Goal: Transaction & Acquisition: Obtain resource

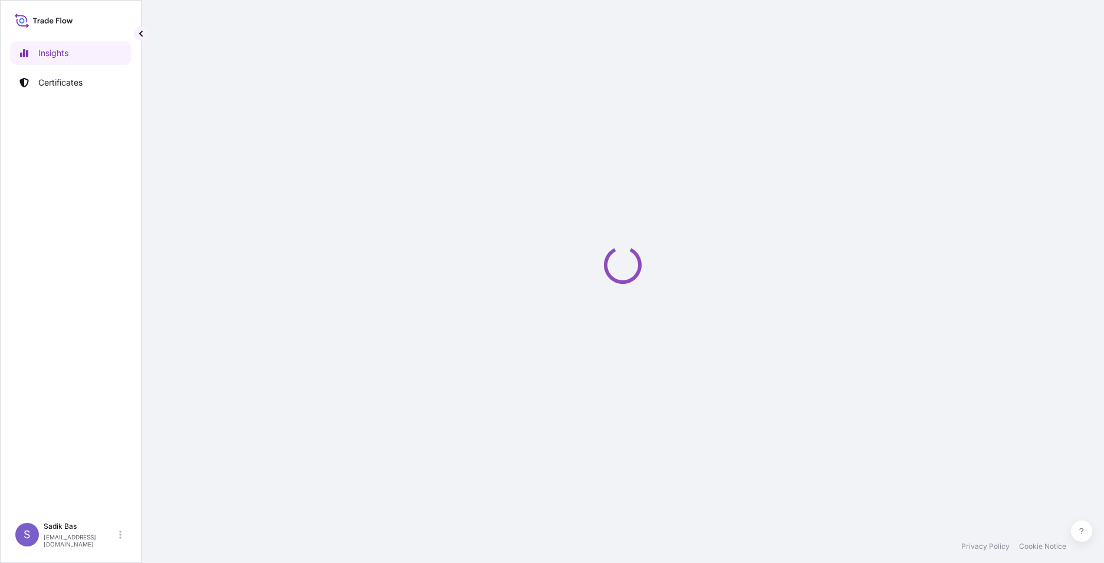
select select "2025"
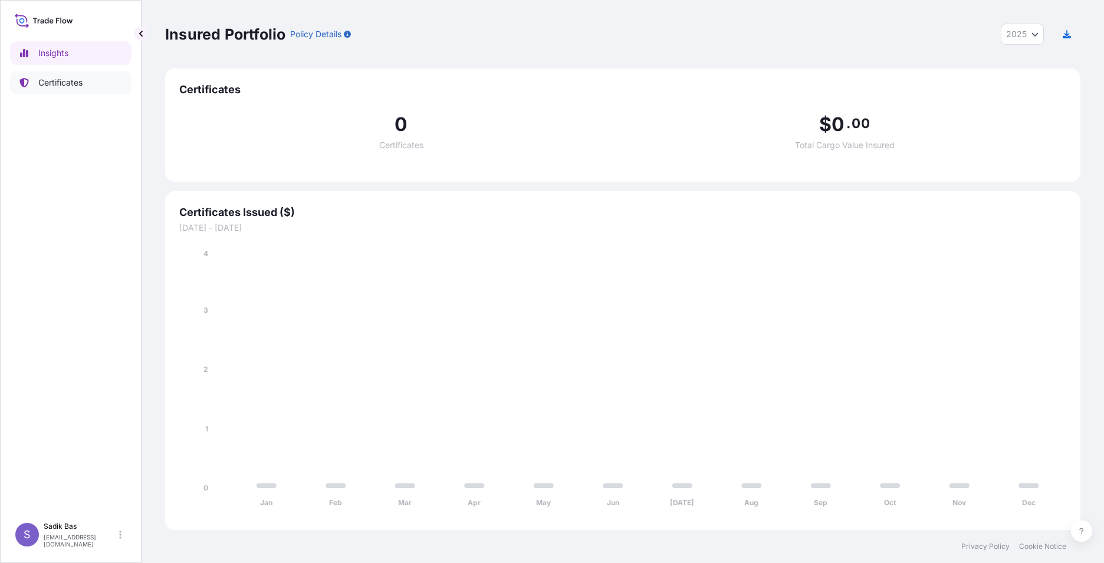
click at [51, 84] on p "Certificates" at bounding box center [60, 83] width 44 height 12
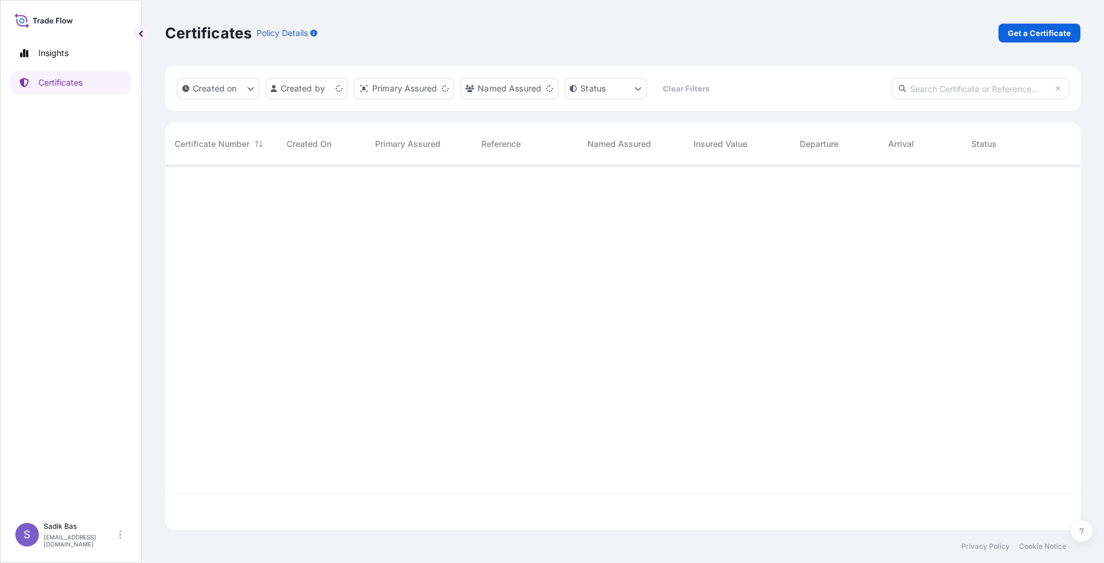
scroll to position [362, 907]
click at [1027, 21] on div "Certificates Policy Details Get a Certificate" at bounding box center [622, 33] width 915 height 66
click at [1030, 29] on p "Get a Certificate" at bounding box center [1039, 33] width 63 height 12
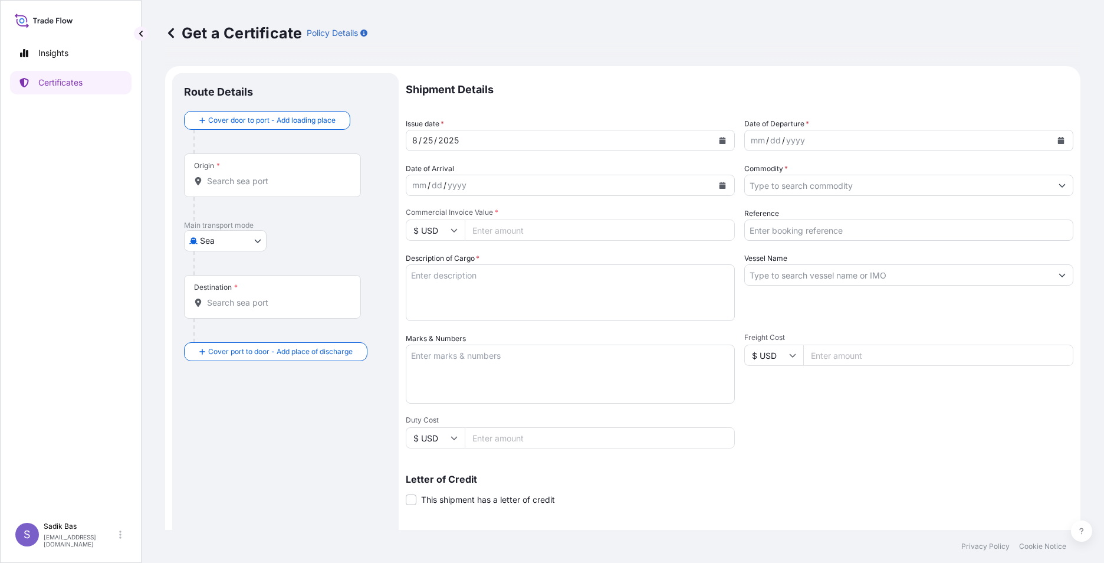
click at [249, 236] on body "Insights Certificates S Sadik Bas [EMAIL_ADDRESS][DOMAIN_NAME] Get a Certificat…" at bounding box center [552, 281] width 1104 height 563
click at [221, 288] on span "Road" at bounding box center [216, 293] width 20 height 12
select select "Road"
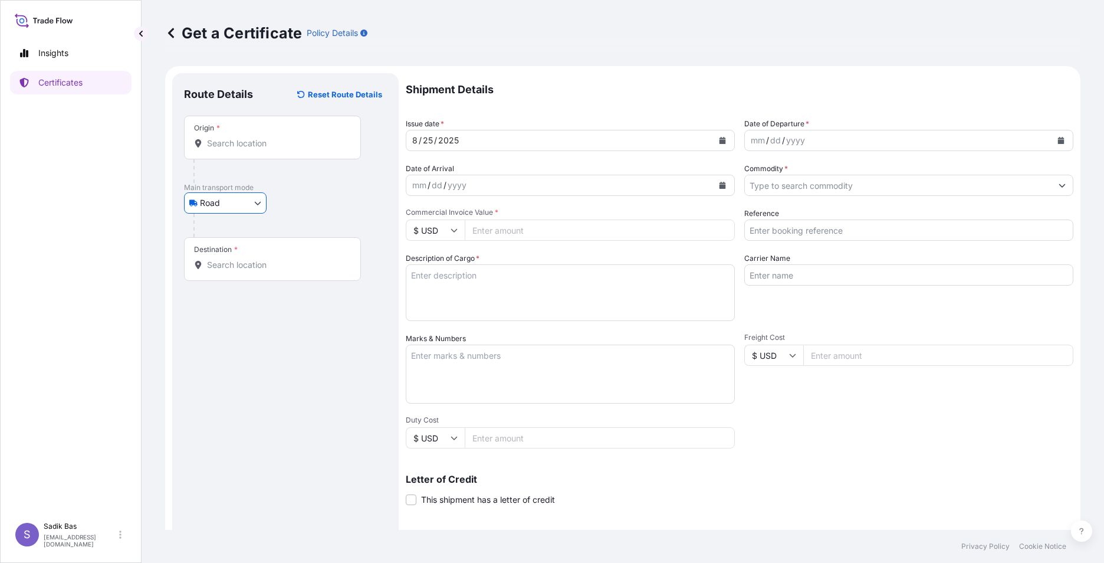
click at [236, 187] on p "Main transport mode" at bounding box center [285, 187] width 203 height 9
click at [270, 119] on div "Origin *" at bounding box center [272, 138] width 177 height 44
click at [270, 137] on input "Origin *" at bounding box center [276, 143] width 139 height 12
click at [270, 119] on div "Origin *" at bounding box center [272, 138] width 177 height 44
click at [270, 137] on input "Origin *" at bounding box center [276, 143] width 139 height 12
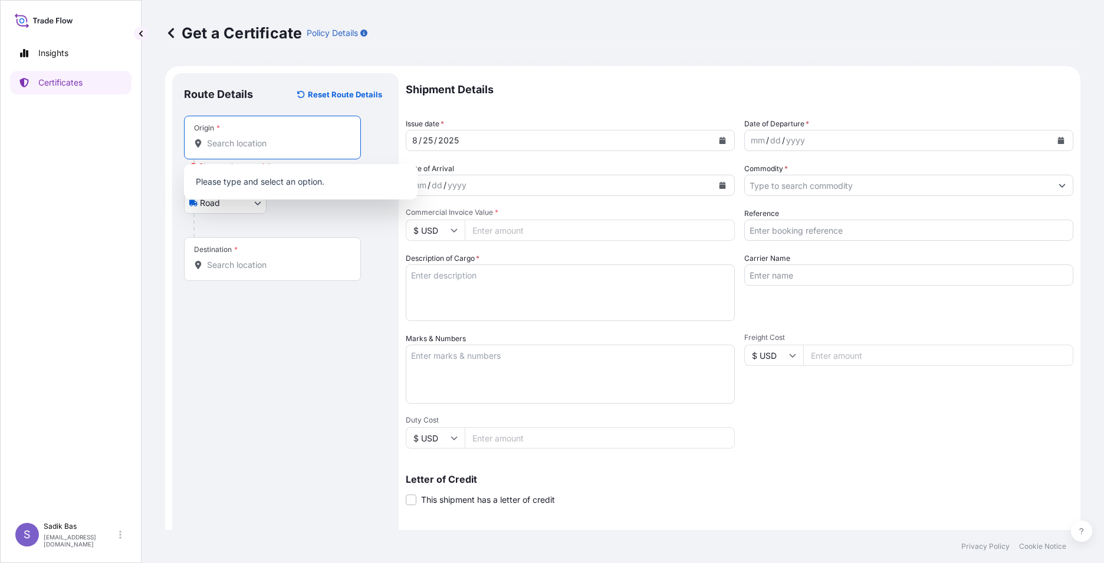
drag, startPoint x: 270, startPoint y: 119, endPoint x: 280, endPoint y: 148, distance: 30.6
click at [280, 148] on input "Origin * Please select an origin" at bounding box center [276, 143] width 139 height 12
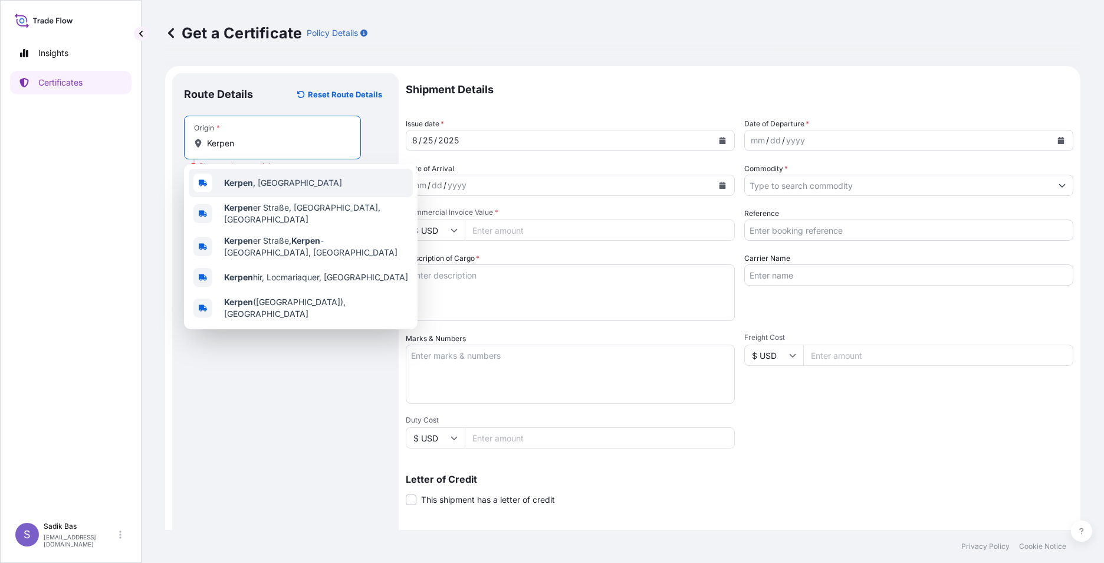
click at [274, 188] on span "[GEOGRAPHIC_DATA] , [GEOGRAPHIC_DATA]" at bounding box center [283, 183] width 118 height 12
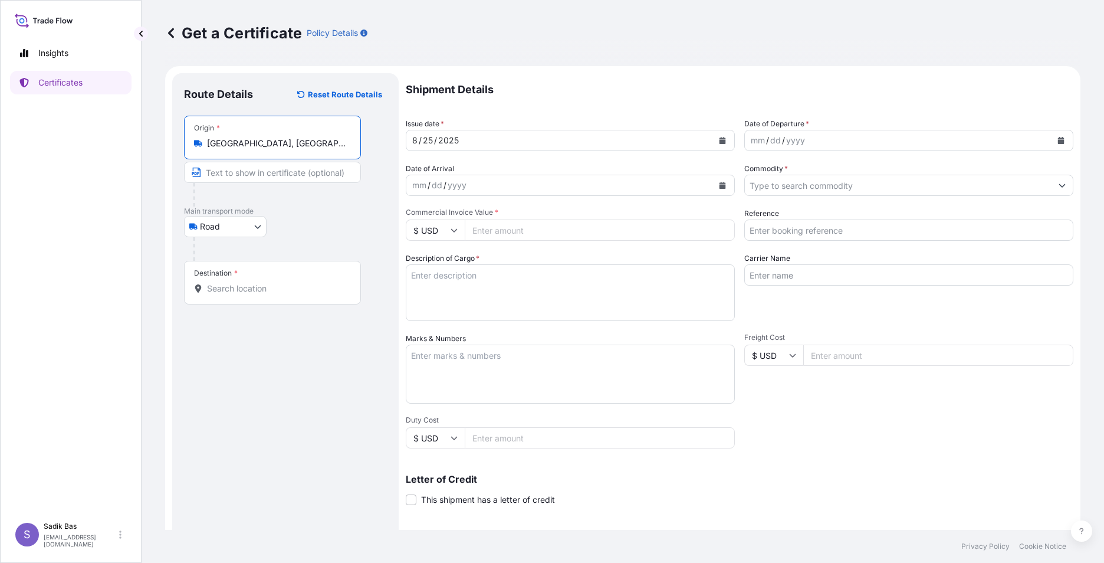
type input "[GEOGRAPHIC_DATA], [GEOGRAPHIC_DATA]"
click at [256, 286] on input "Destination *" at bounding box center [276, 289] width 139 height 12
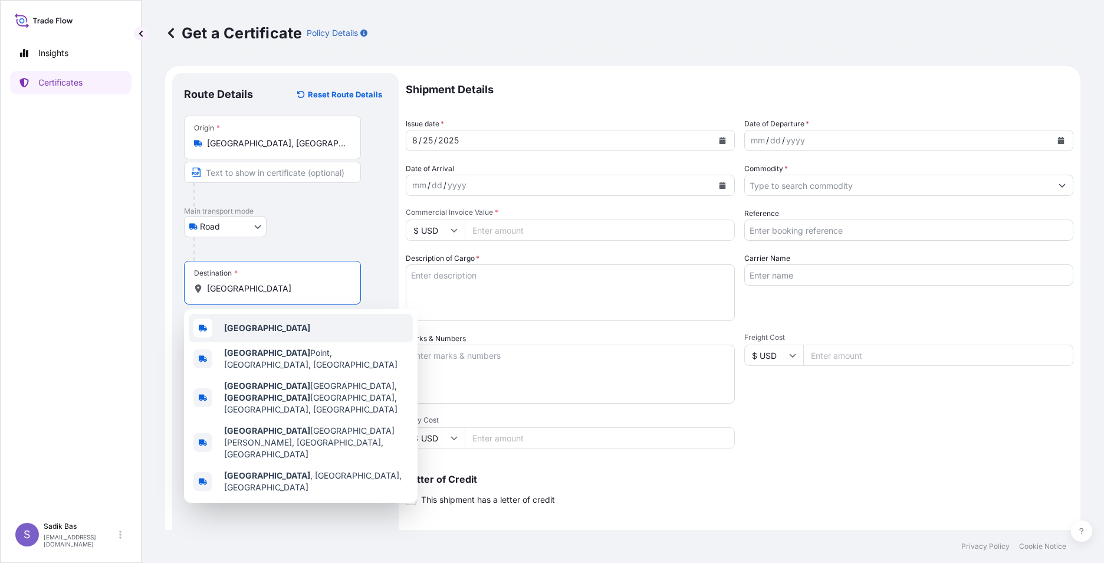
click at [268, 336] on div "[GEOGRAPHIC_DATA]" at bounding box center [301, 328] width 224 height 28
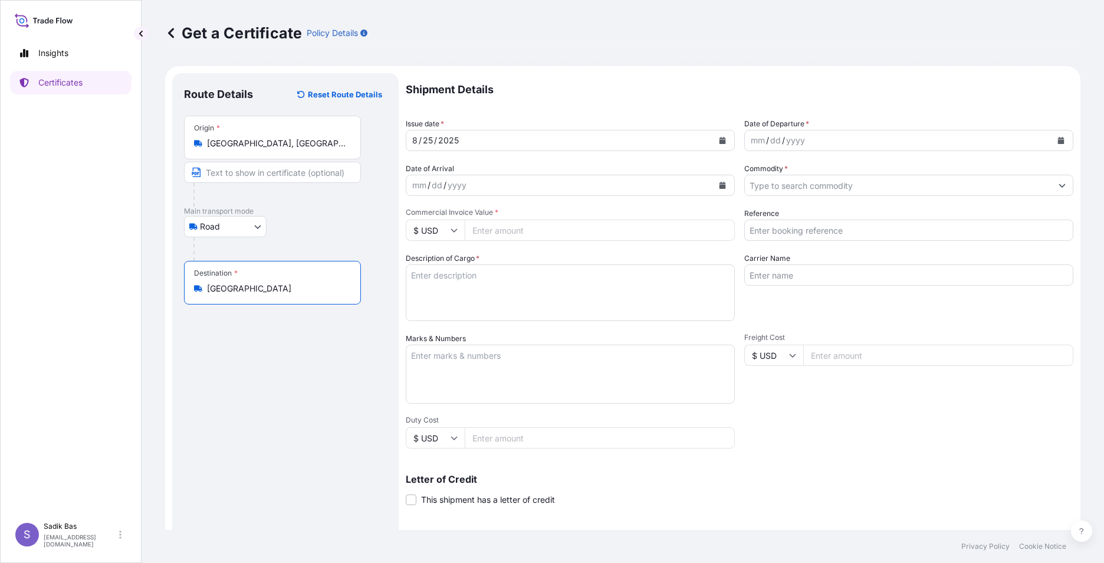
type input "[GEOGRAPHIC_DATA]"
click at [570, 152] on div "Shipment Details Issue date * [DATE] Date of Departure * mm / dd / yyyy Date of…" at bounding box center [740, 354] width 668 height 562
click at [878, 137] on div "mm / dd / yyyy" at bounding box center [898, 140] width 307 height 21
click at [1058, 141] on icon "Calendar" at bounding box center [1061, 140] width 6 height 7
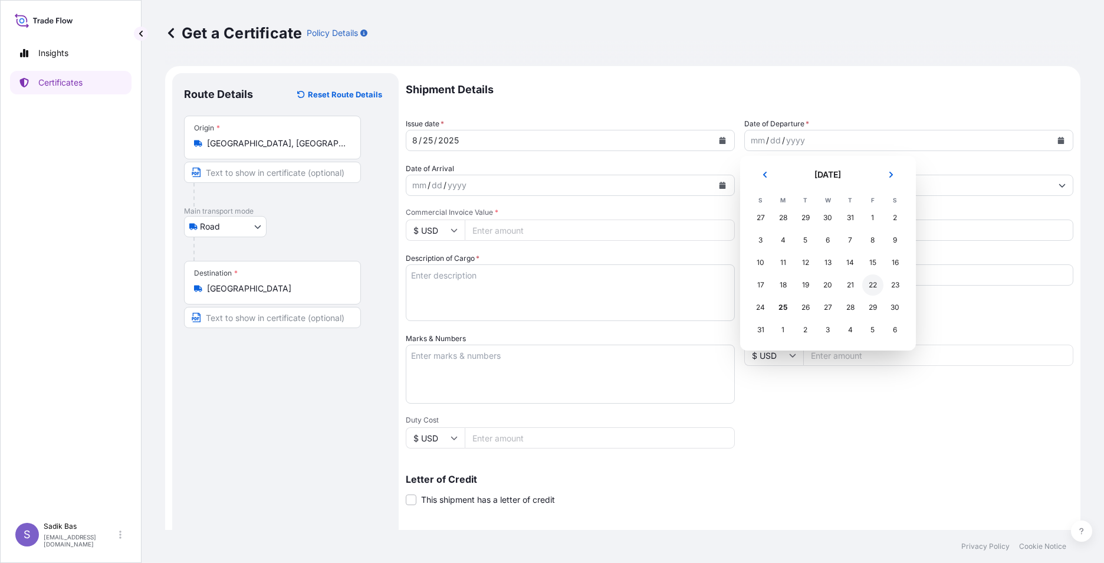
click at [874, 286] on div "22" at bounding box center [872, 284] width 21 height 21
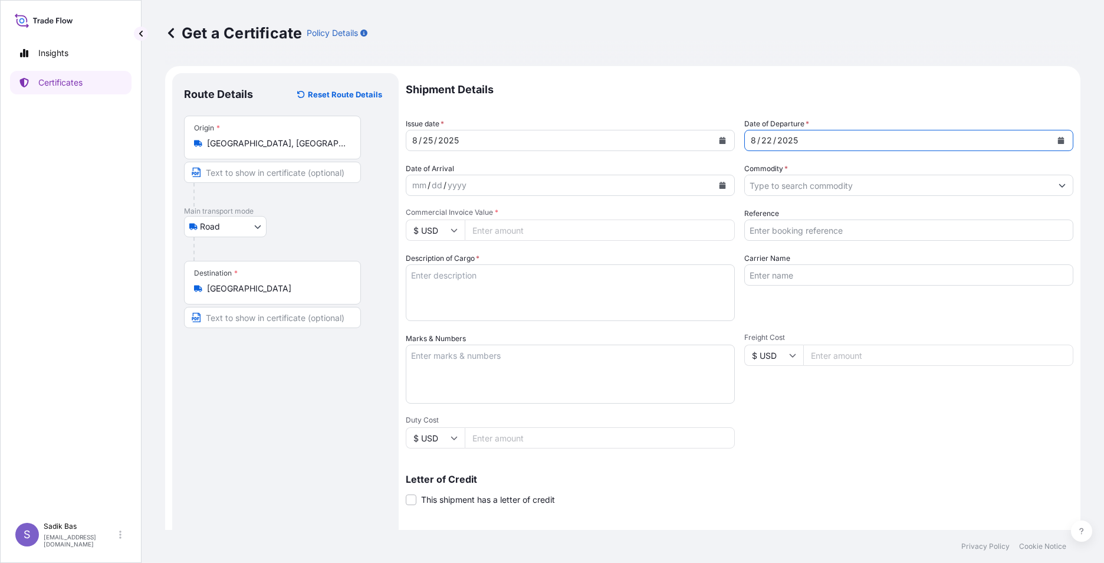
click at [898, 192] on input "Commodity *" at bounding box center [898, 185] width 307 height 21
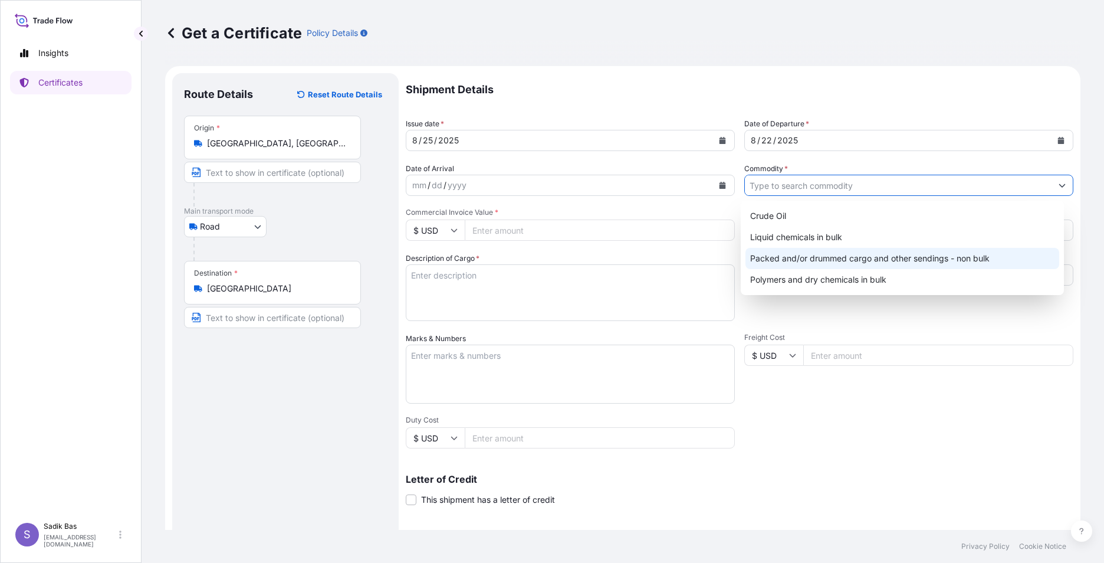
click at [844, 258] on div "Packed and/or drummed cargo and other sendings - non bulk" at bounding box center [903, 258] width 314 height 21
type input "Packed and/or drummed cargo and other sendings - non bulk"
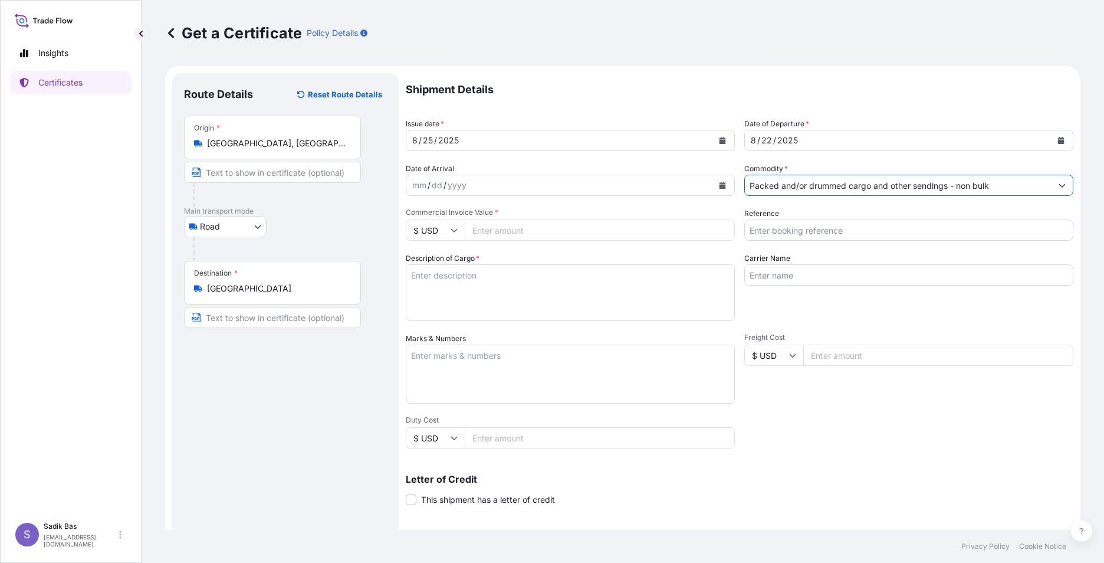
click at [794, 228] on input "Reference" at bounding box center [908, 229] width 329 height 21
paste input "5013098397"
paste input "5013191921"
paste input "5013144728"
type input "5013098397/ 5013191921 / 5013144728"
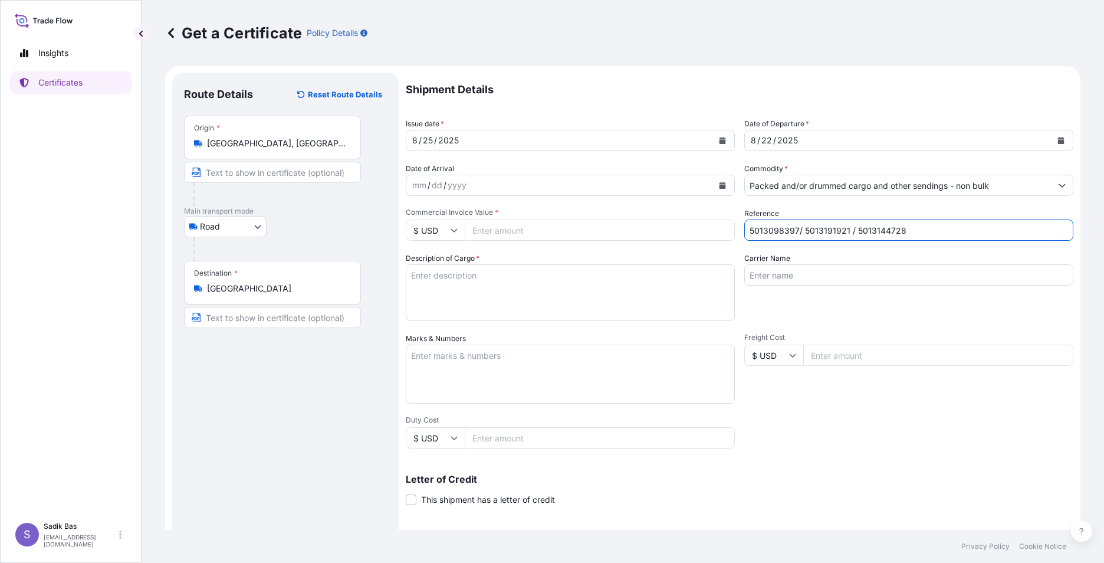
click at [813, 278] on input "Carrier Name" at bounding box center [908, 274] width 329 height 21
paste input "81 ACG 841"
type input "81 ACG 841"
click at [885, 359] on input "Freight Cost" at bounding box center [938, 354] width 270 height 21
click at [460, 285] on textarea "Description of Cargo *" at bounding box center [570, 292] width 329 height 57
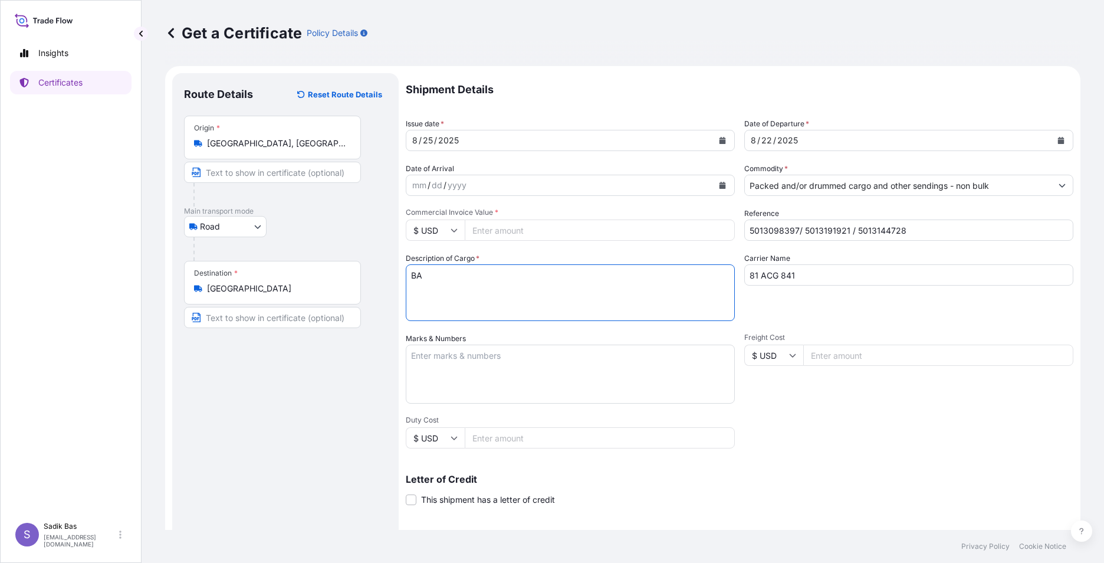
type textarea "B"
paste textarea "572025127"
type textarea "ABONMAN POLİÇE : 572025127 / 81/ACG/841 - 563 Kap / 14507,56 Kg. Prim Tutar:500…"
click at [848, 350] on input "Freight Cost" at bounding box center [938, 354] width 270 height 21
click at [441, 371] on textarea "Marks & Numbers" at bounding box center [570, 373] width 329 height 59
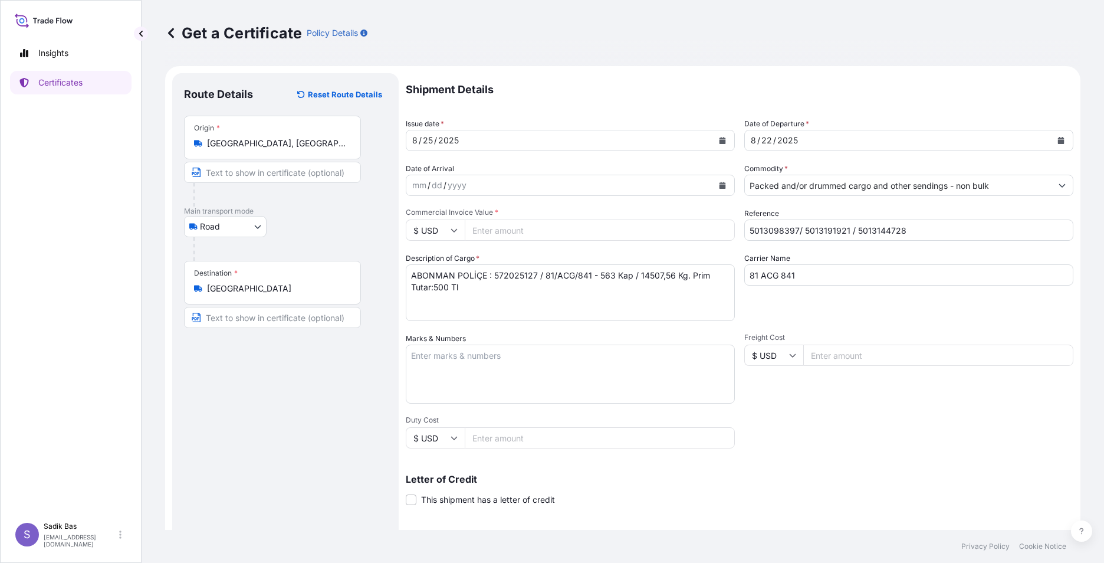
click at [441, 371] on textarea "Marks & Numbers" at bounding box center [570, 373] width 329 height 59
click at [513, 438] on input "Duty Cost" at bounding box center [600, 437] width 270 height 21
click at [454, 436] on icon at bounding box center [454, 437] width 7 height 7
click at [441, 471] on div "€ EUR" at bounding box center [436, 470] width 50 height 22
type input "€ EUR"
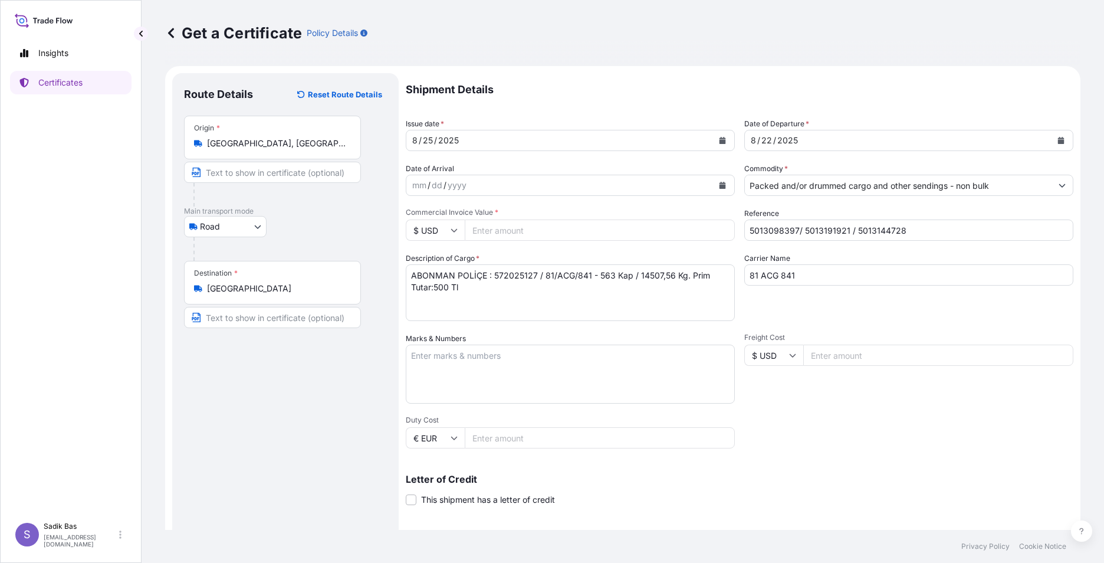
click at [554, 438] on input "Duty Cost" at bounding box center [600, 437] width 270 height 21
click at [512, 227] on input "Commercial Invoice Value *" at bounding box center [600, 229] width 270 height 21
type input "1"
click at [718, 229] on input "1" at bounding box center [600, 229] width 270 height 21
click at [455, 232] on icon at bounding box center [454, 229] width 7 height 7
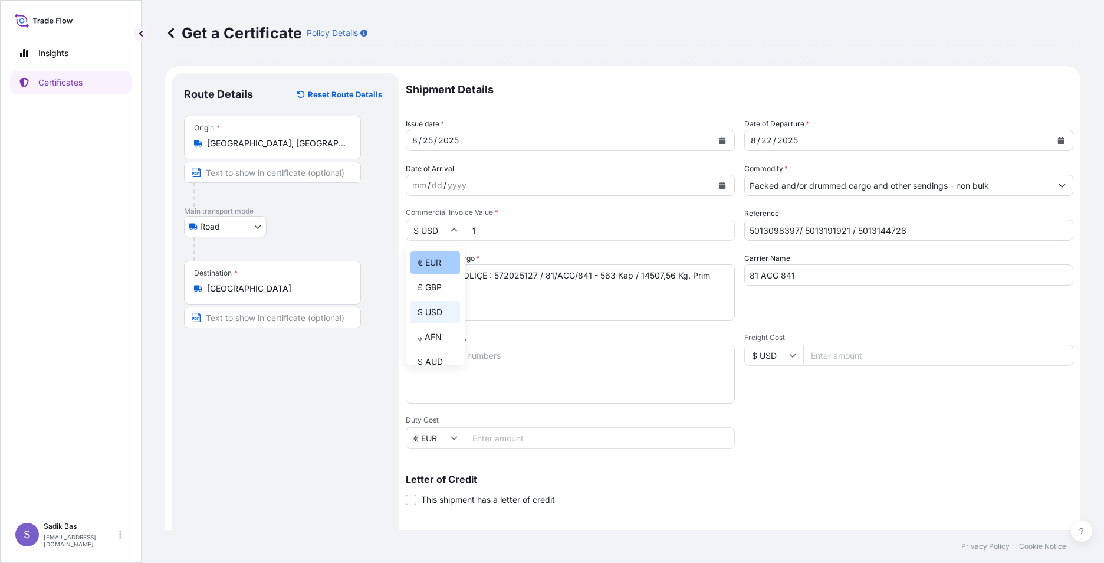
click at [429, 264] on div "€ EUR" at bounding box center [436, 262] width 50 height 22
type input "€ EUR"
click at [518, 221] on input "1" at bounding box center [600, 229] width 270 height 21
type input "74857.03"
click at [546, 360] on textarea "Marks & Numbers" at bounding box center [570, 373] width 329 height 59
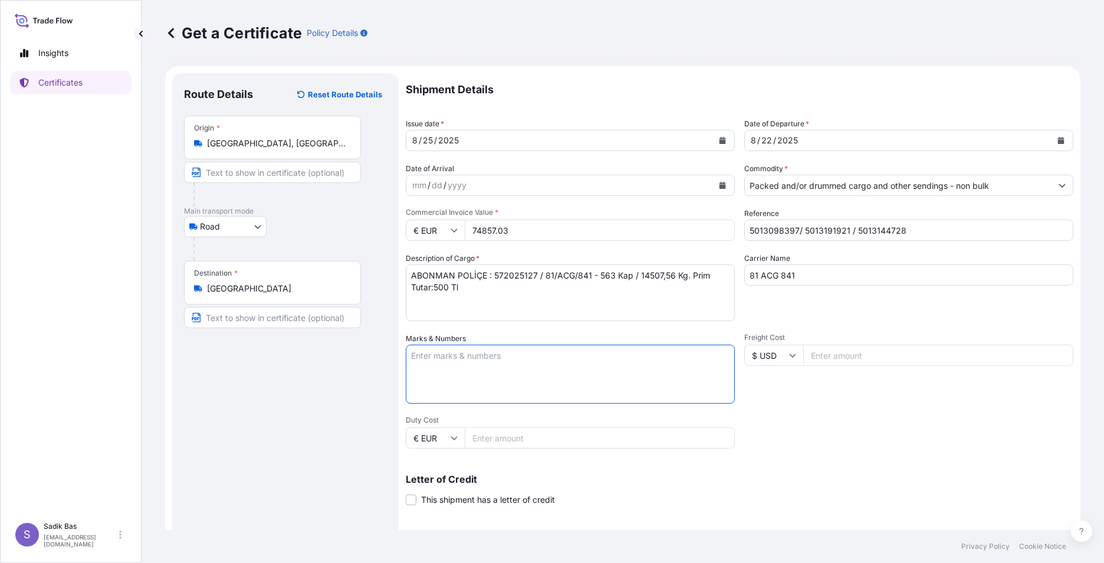
click at [529, 442] on input "Duty Cost" at bounding box center [600, 437] width 270 height 21
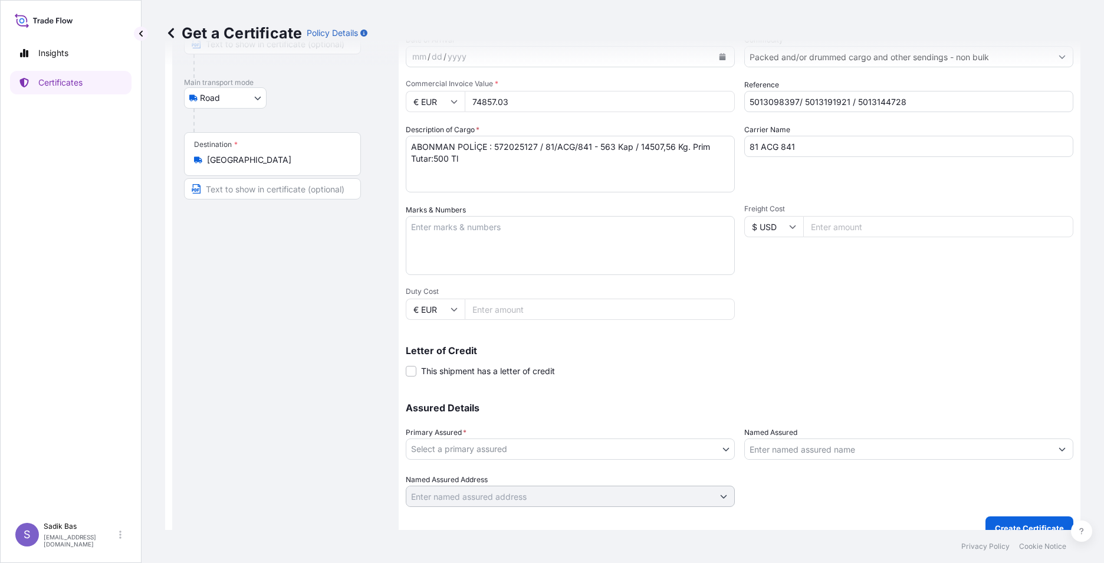
scroll to position [146, 0]
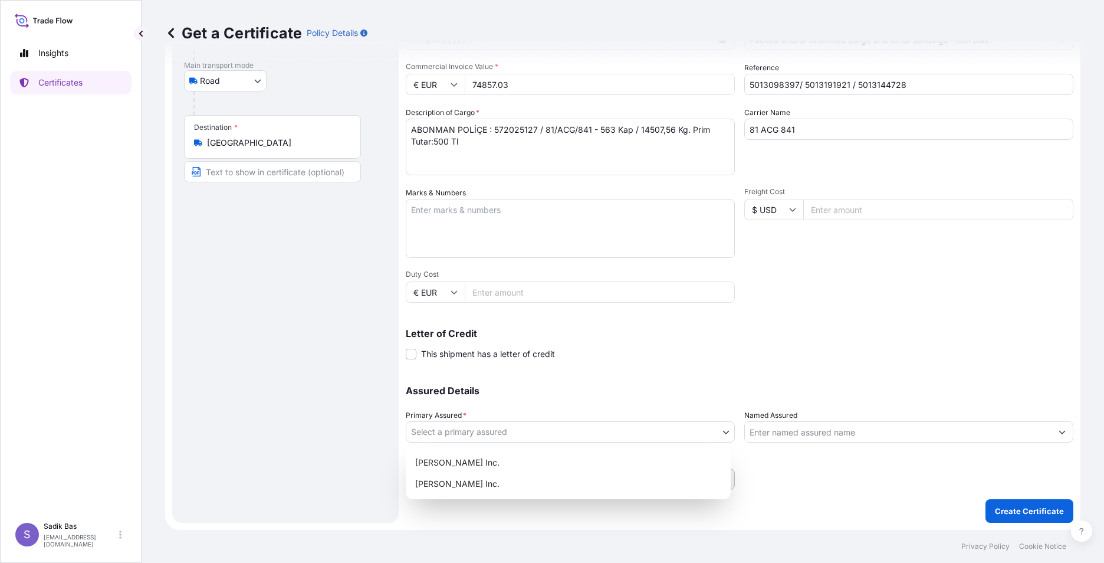
click at [499, 430] on body "Insights Certificates S Sadik Bas [EMAIL_ADDRESS][DOMAIN_NAME] Get a Certificat…" at bounding box center [552, 281] width 1104 height 563
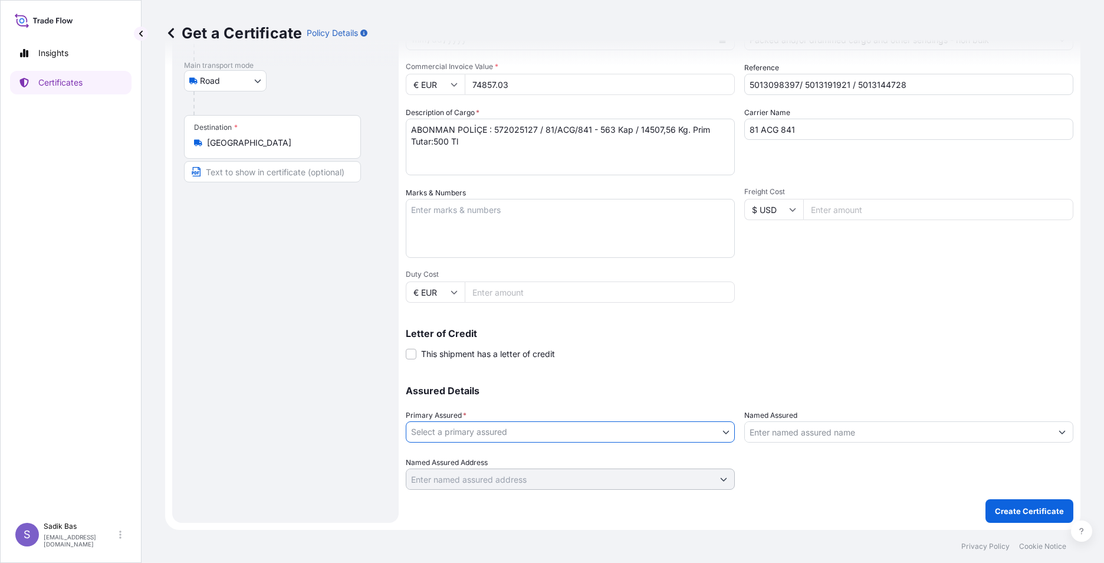
click at [720, 432] on body "Insights Certificates S Sadik Bas [EMAIL_ADDRESS][DOMAIN_NAME] Get a Certificat…" at bounding box center [552, 281] width 1104 height 563
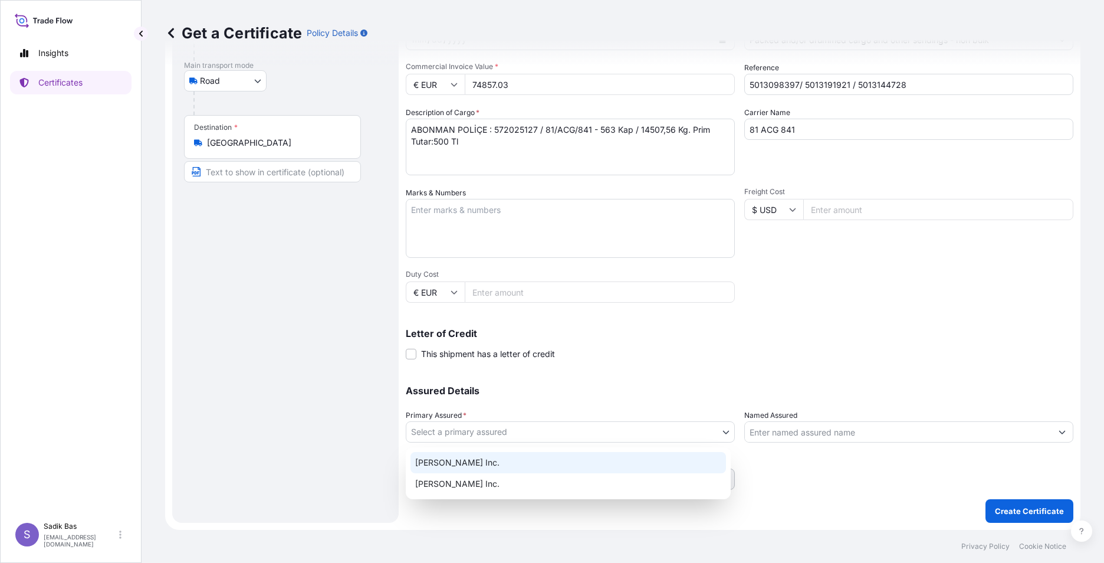
click at [569, 462] on div "[PERSON_NAME] Inc." at bounding box center [569, 462] width 316 height 21
select select "32057"
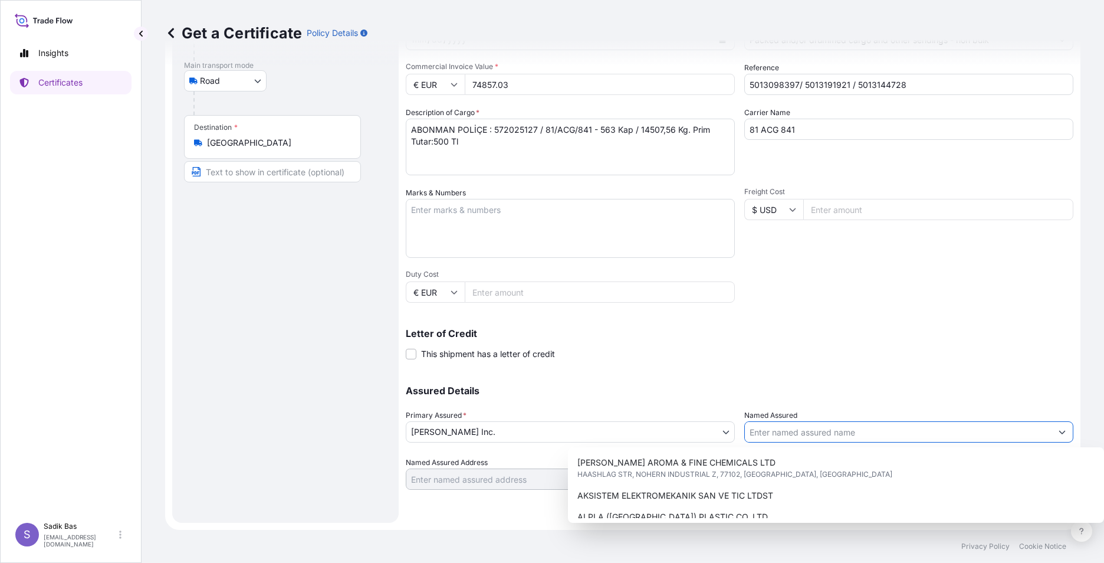
click at [930, 432] on input "Named Assured" at bounding box center [898, 431] width 307 height 21
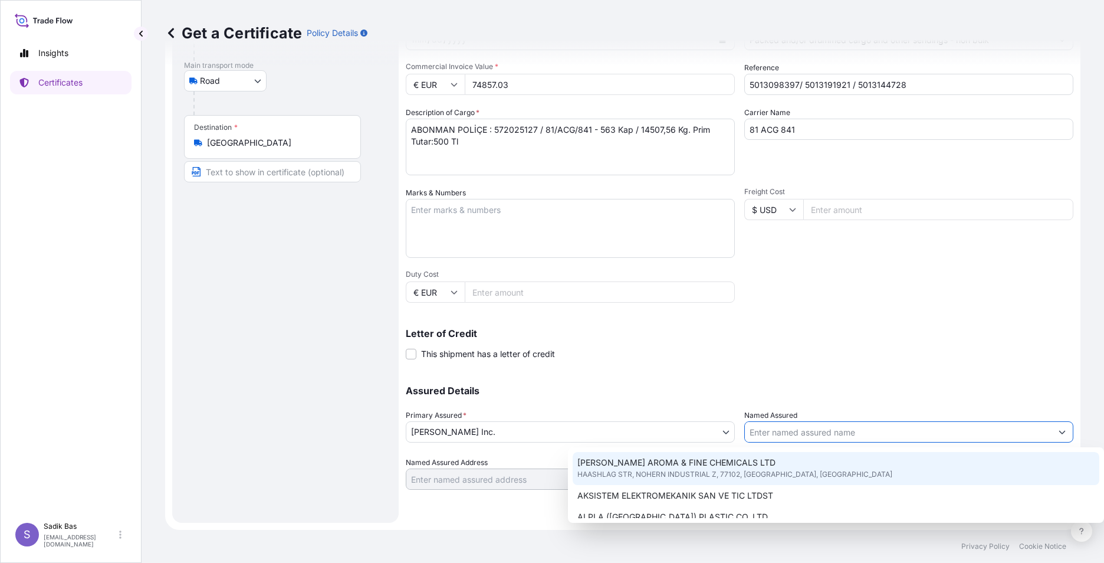
click at [839, 432] on input "Named Assured" at bounding box center [898, 431] width 307 height 21
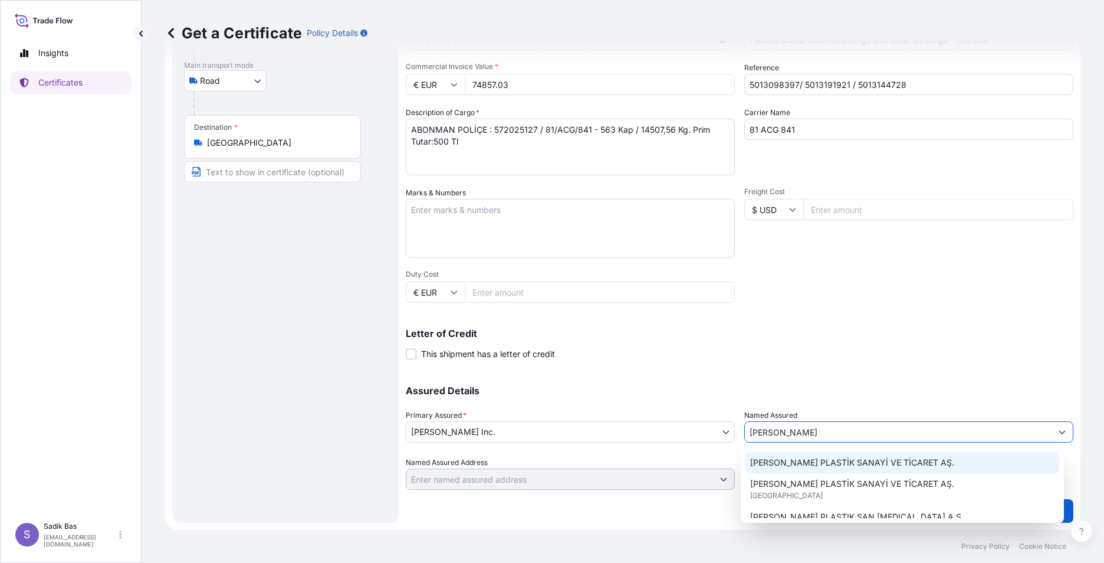
click at [869, 461] on span "[PERSON_NAME] PLASTİK SANAYİ VE TİCARET AŞ." at bounding box center [852, 463] width 204 height 12
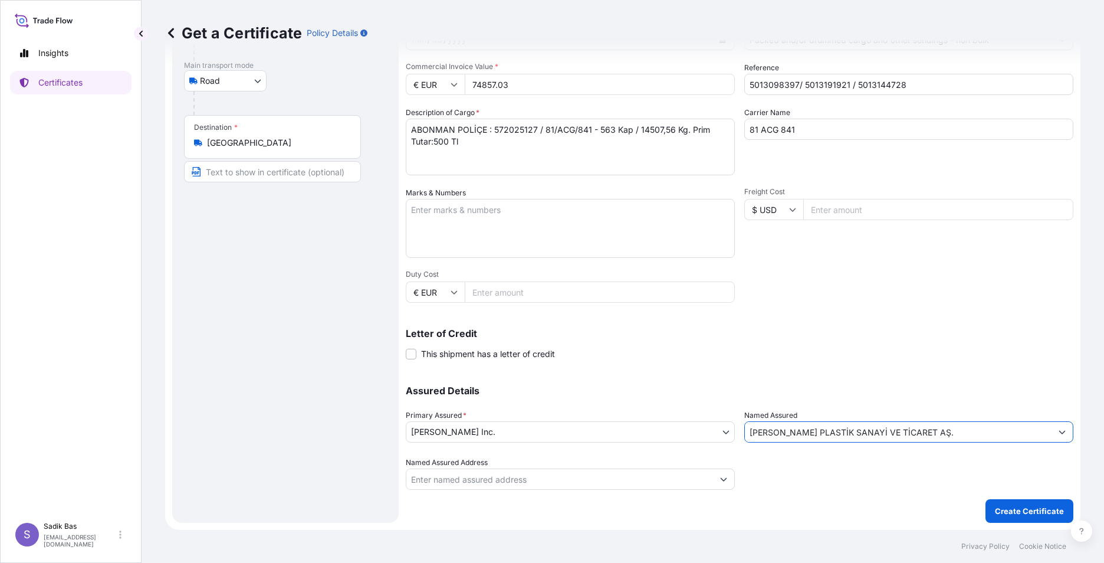
type input "[PERSON_NAME] PLASTİK SANAYİ VE TİCARET AŞ."
click at [811, 467] on div at bounding box center [908, 473] width 329 height 33
click at [777, 466] on div at bounding box center [908, 473] width 329 height 33
click at [473, 480] on input "Named Assured Address" at bounding box center [559, 478] width 307 height 21
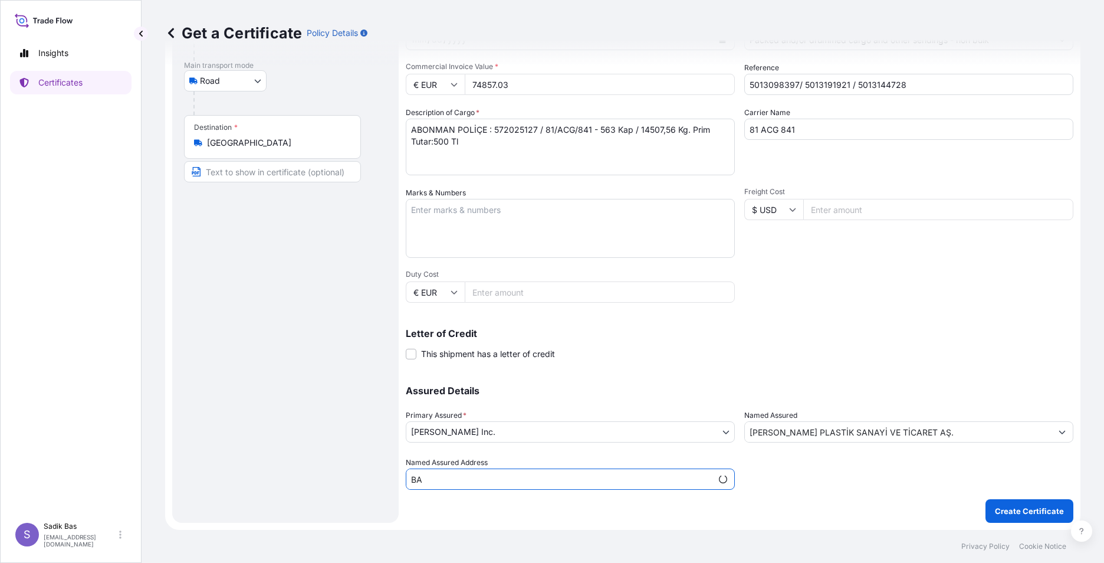
type input "B"
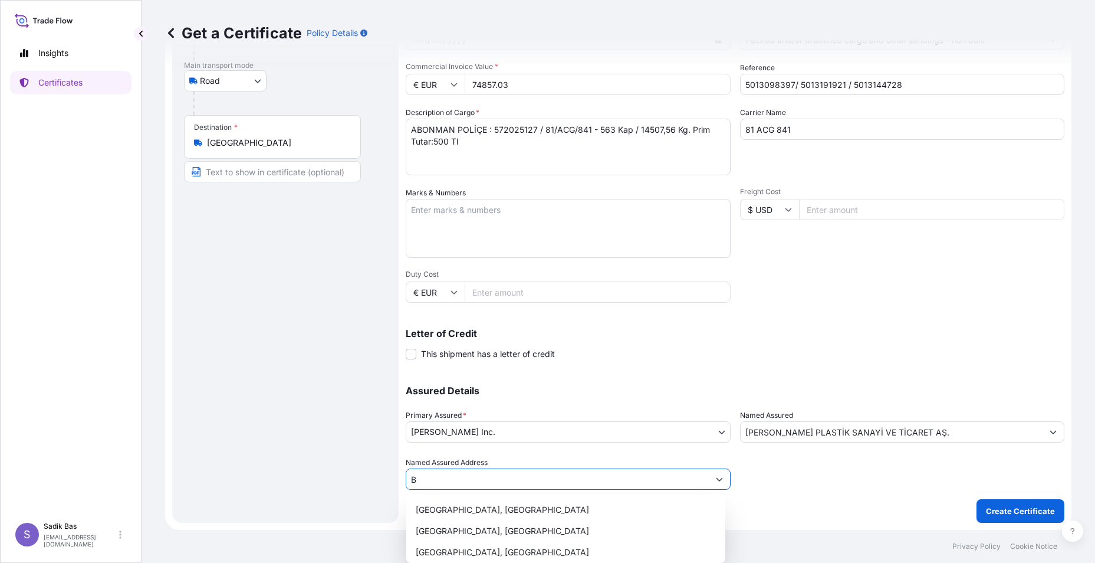
click at [438, 480] on input "B" at bounding box center [557, 478] width 303 height 21
click at [436, 483] on input "B" at bounding box center [557, 478] width 303 height 21
click at [428, 482] on input "B" at bounding box center [557, 478] width 303 height 21
click at [429, 479] on input "B" at bounding box center [557, 478] width 303 height 21
click at [716, 478] on icon "Show suggestions" at bounding box center [719, 478] width 7 height 7
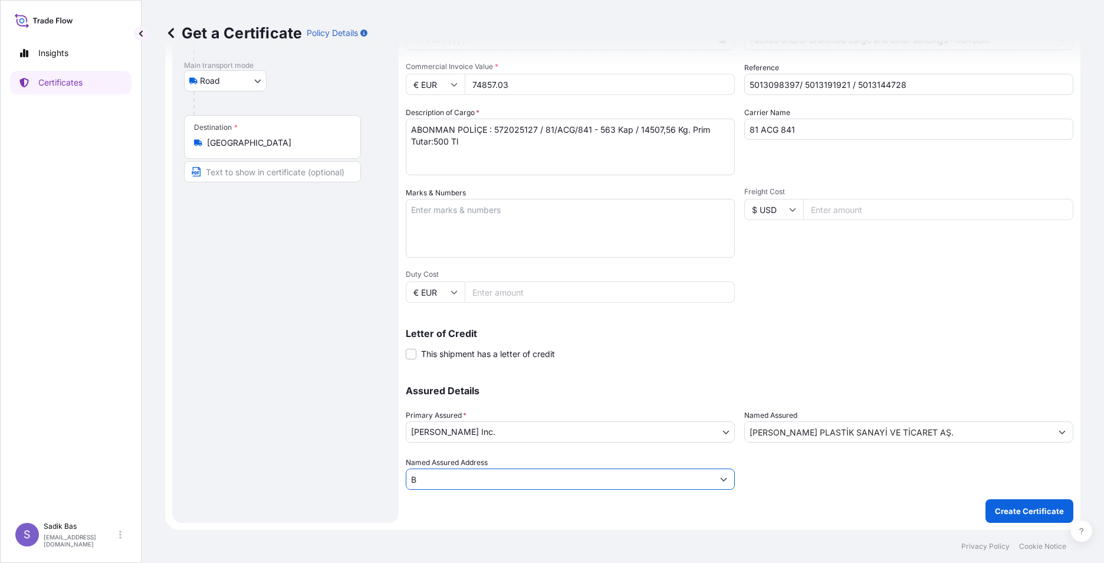
drag, startPoint x: 420, startPoint y: 483, endPoint x: 431, endPoint y: 474, distance: 14.7
click at [421, 482] on input "B" at bounding box center [559, 478] width 307 height 21
drag, startPoint x: 431, startPoint y: 474, endPoint x: 423, endPoint y: 477, distance: 8.8
click at [427, 475] on input "B" at bounding box center [559, 478] width 307 height 21
drag, startPoint x: 423, startPoint y: 477, endPoint x: 376, endPoint y: 480, distance: 47.3
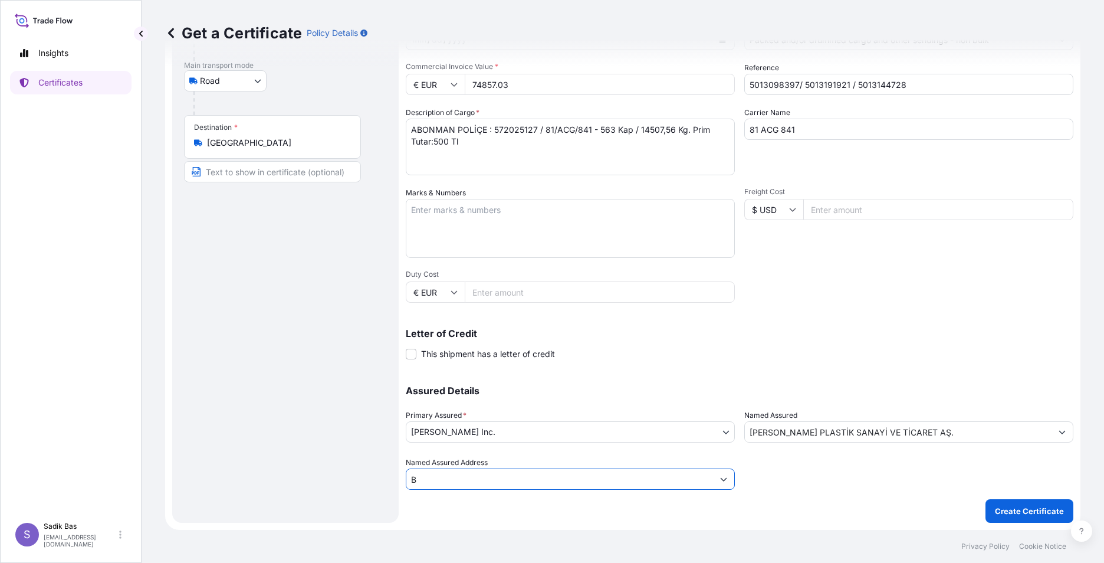
click at [375, 480] on form "Route Details Reset Route Details Place of loading Road / Inland Road / Inland …" at bounding box center [622, 224] width 915 height 609
click at [457, 481] on input "B" at bounding box center [559, 478] width 307 height 21
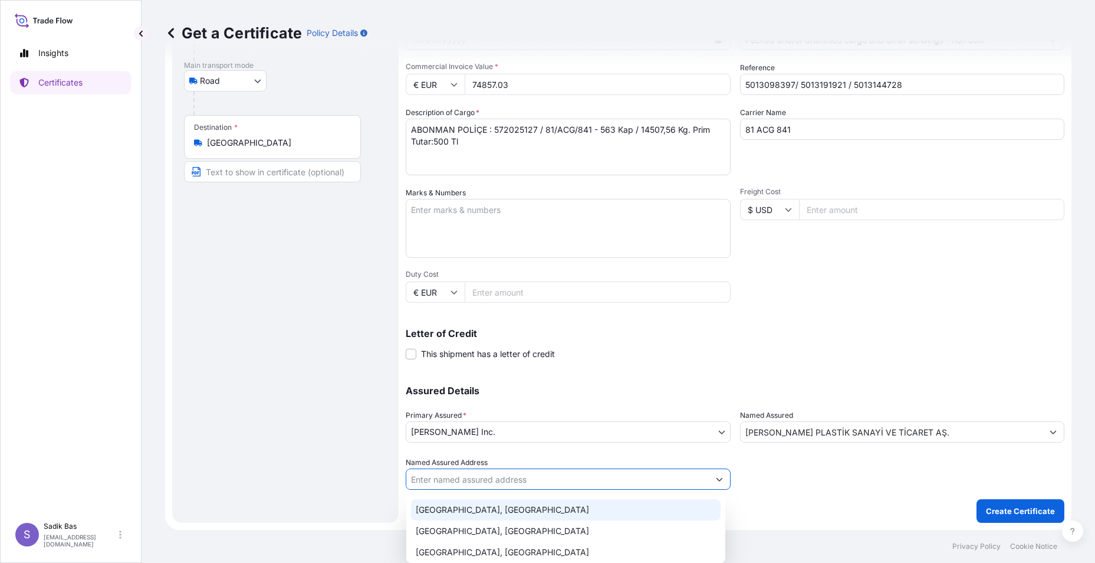
click at [825, 462] on div at bounding box center [902, 473] width 325 height 33
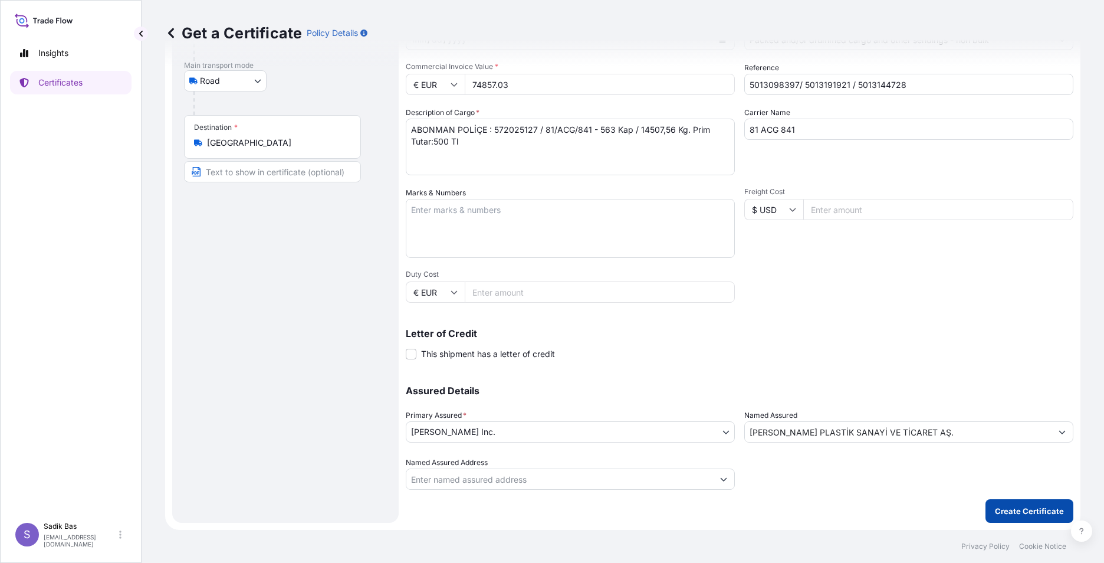
click at [1031, 510] on p "Create Certificate" at bounding box center [1029, 511] width 69 height 12
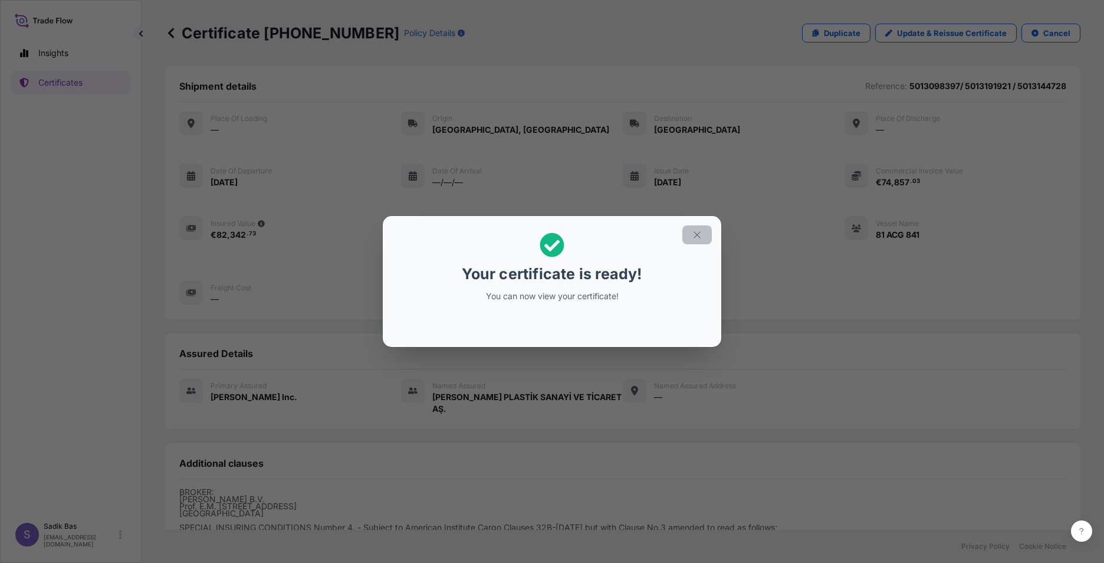
click at [697, 232] on icon "button" at bounding box center [697, 234] width 11 height 11
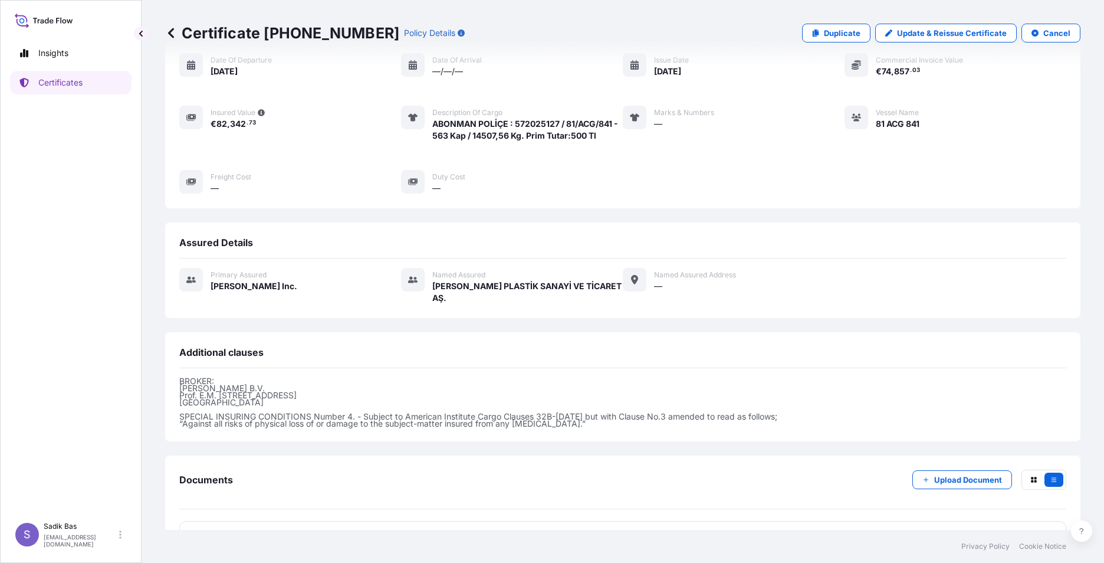
scroll to position [147, 0]
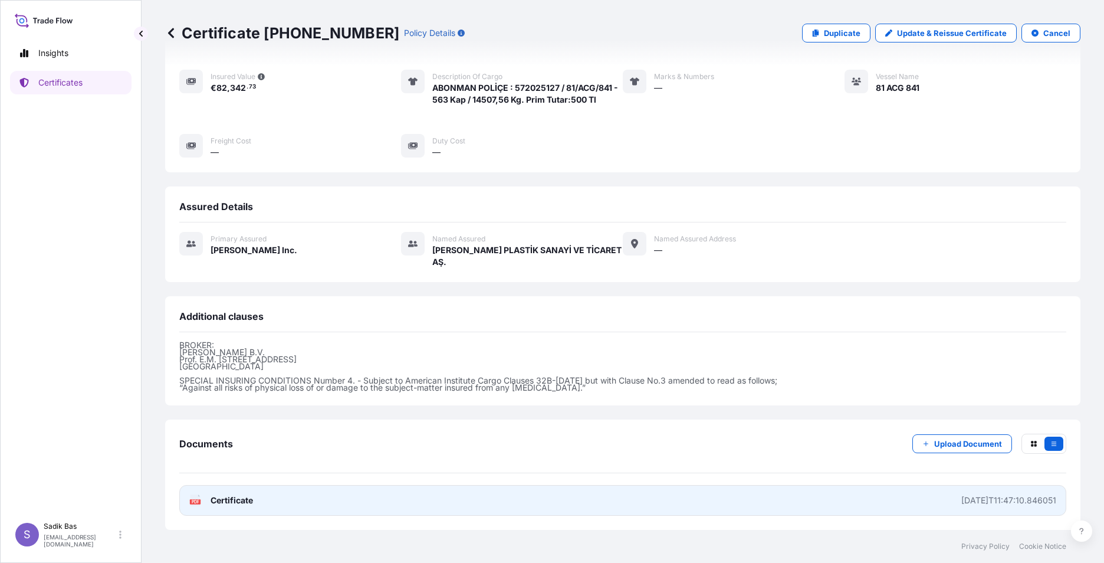
click at [212, 500] on span "Certificate" at bounding box center [232, 500] width 42 height 12
